Goal: Transaction & Acquisition: Purchase product/service

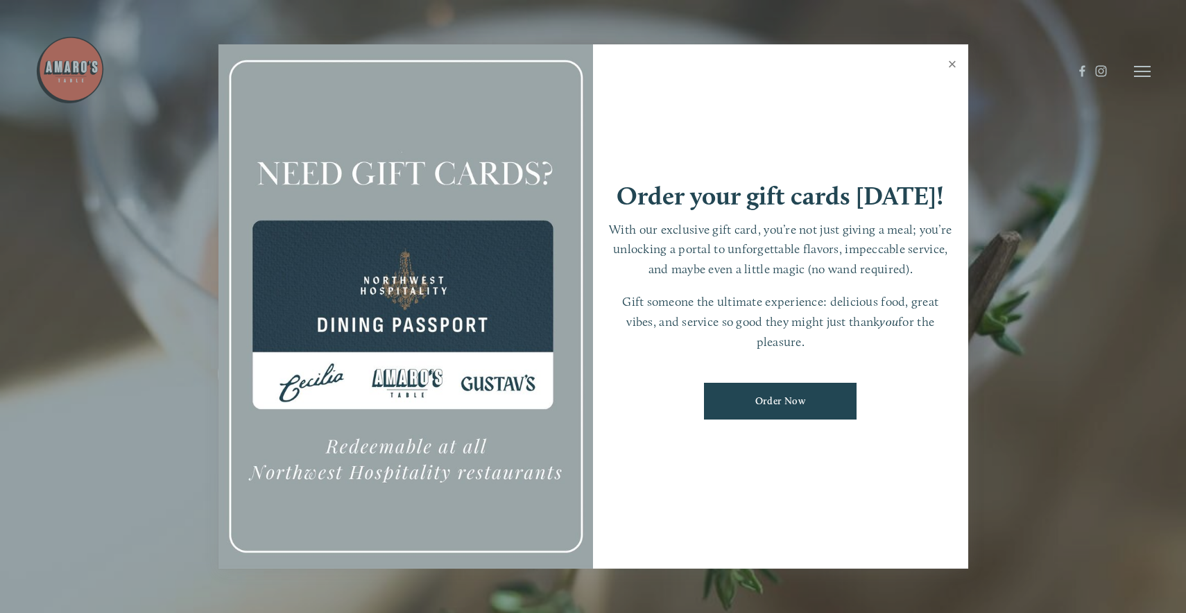
click at [952, 69] on link "Close" at bounding box center [952, 65] width 27 height 39
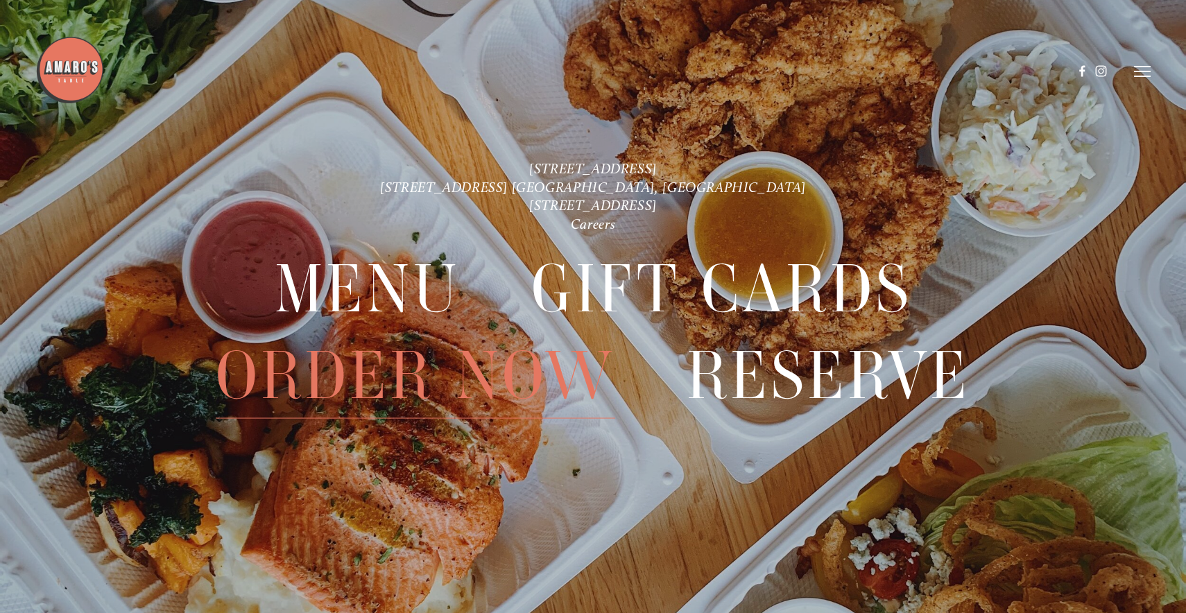
click at [403, 367] on span "Order Now" at bounding box center [415, 375] width 399 height 86
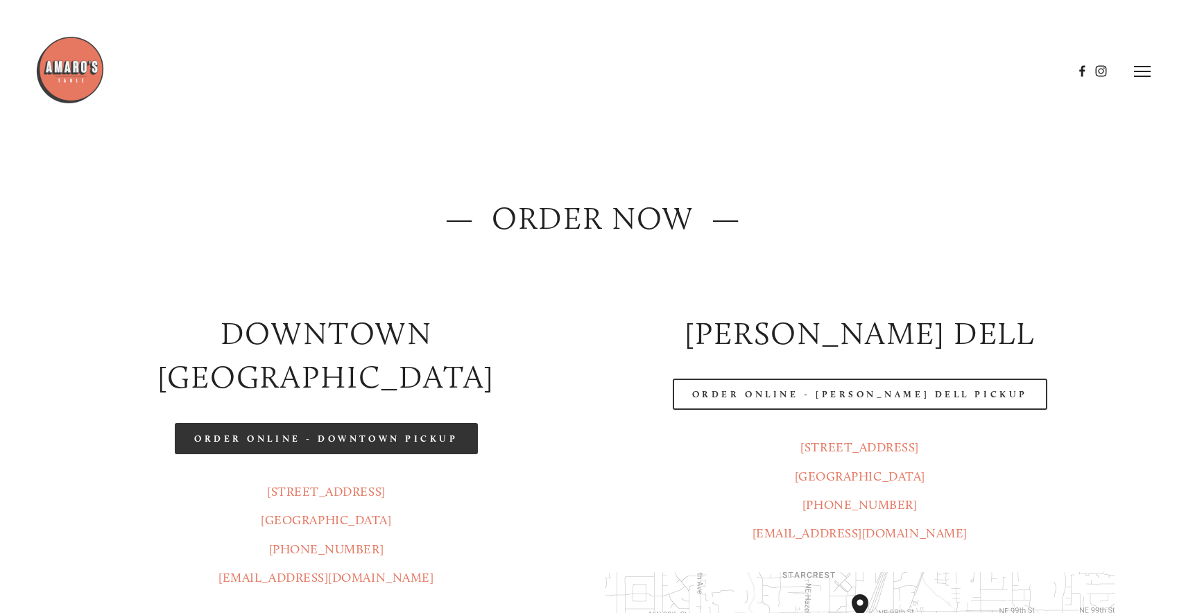
click at [362, 423] on link "Order Online - Downtown pickup" at bounding box center [326, 438] width 303 height 31
